Goal: Transaction & Acquisition: Purchase product/service

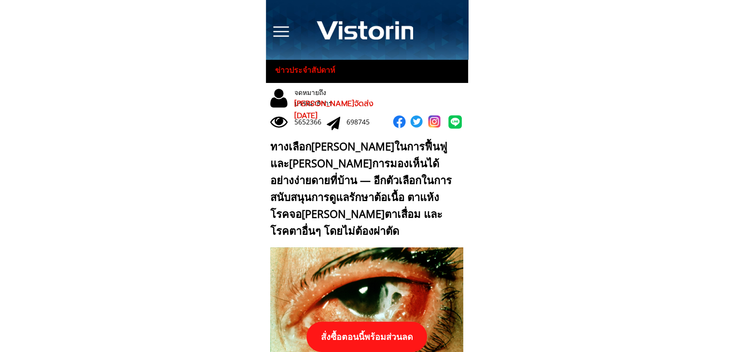
click at [376, 336] on p "สั่งซื้อตอนนี้พร้อมส่วนลด" at bounding box center [366, 337] width 121 height 30
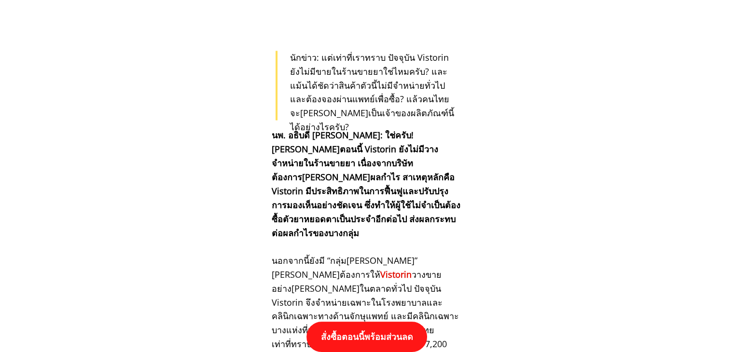
scroll to position [10020, 0]
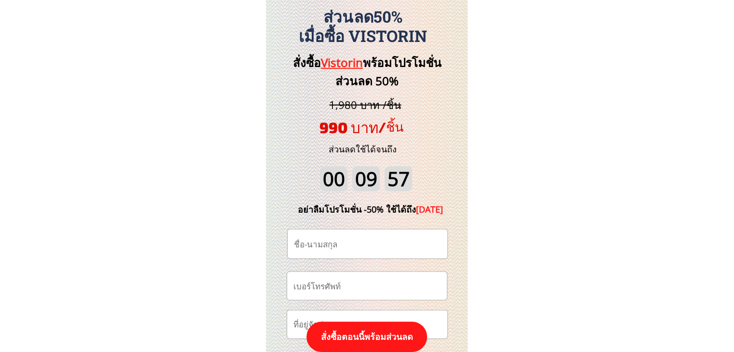
click at [354, 286] on input "tel" at bounding box center [367, 286] width 152 height 28
paste input "0884025750"
type input "0884025750"
click at [350, 246] on input "text" at bounding box center [367, 244] width 152 height 29
paste input "สอนชัย [PERSON_NAME]"
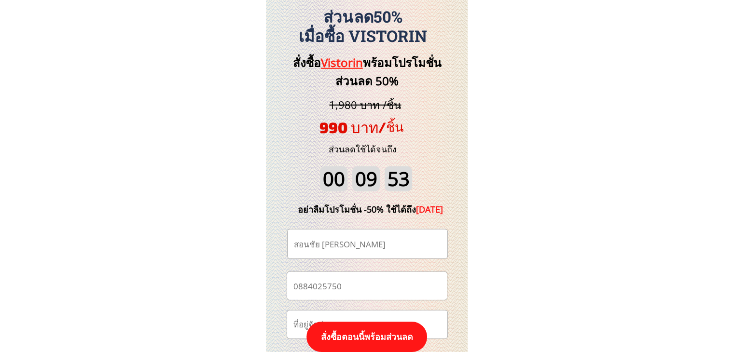
type input "สอนชัย [PERSON_NAME]"
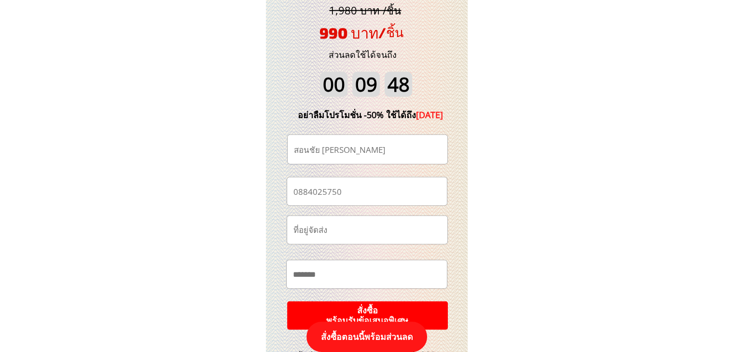
scroll to position [10116, 0]
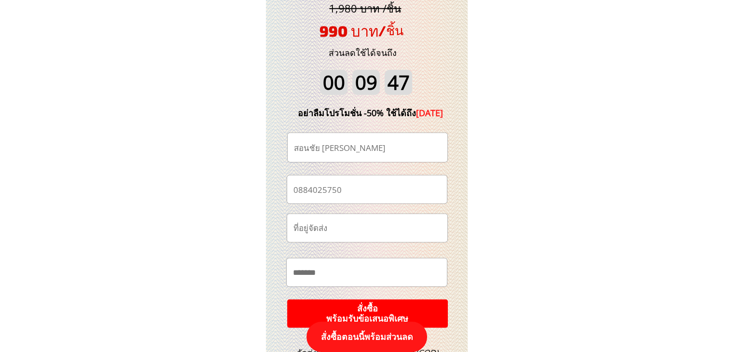
click at [334, 275] on input "text" at bounding box center [366, 273] width 152 height 28
paste input "**********"
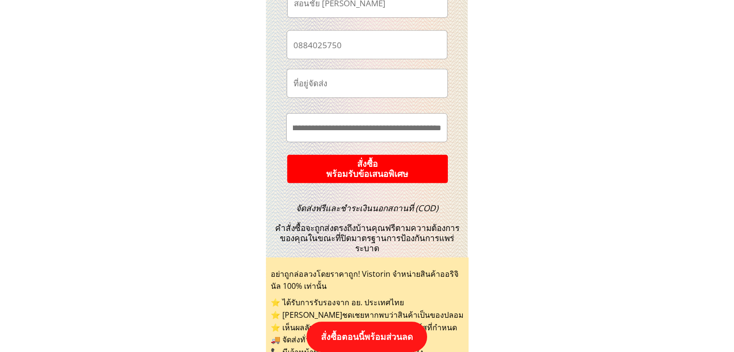
type input "**********"
click at [413, 171] on p "สั่งซื้อ พร้อมรับข้อเสนอพิเศษ" at bounding box center [368, 168] width 162 height 29
